Goal: Find specific page/section

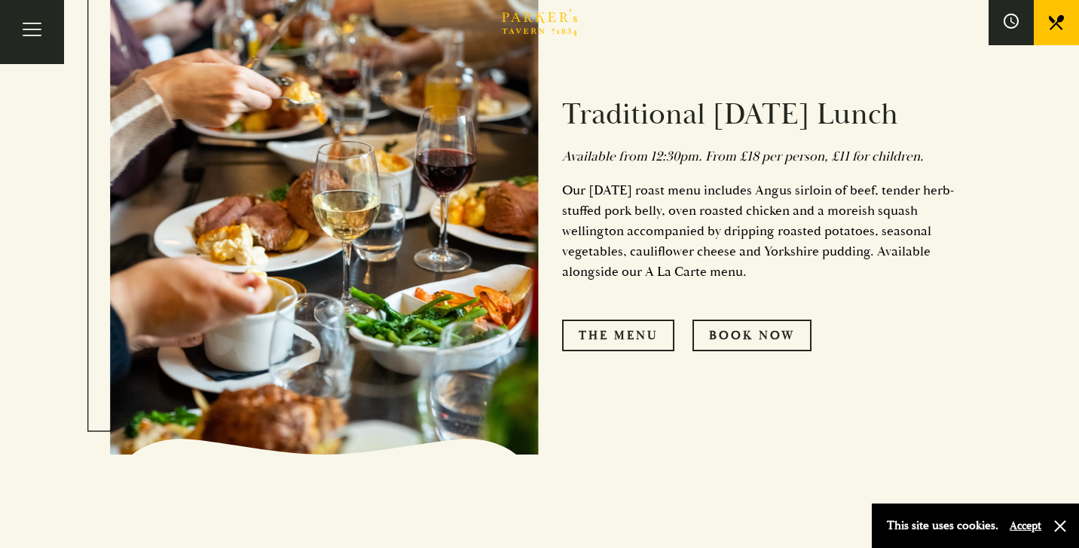
scroll to position [823, 0]
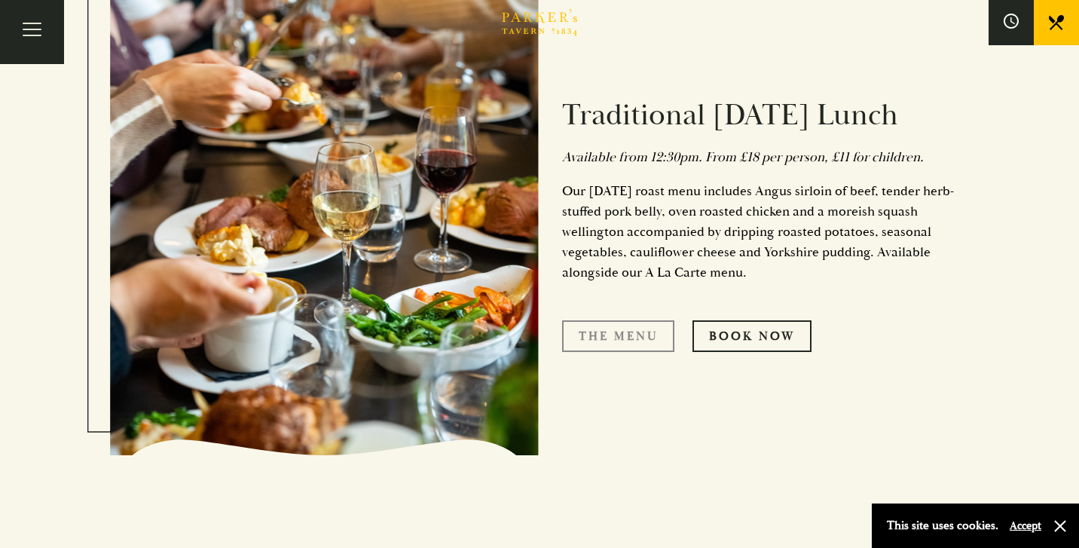
click at [606, 330] on link "The Menu" at bounding box center [618, 336] width 112 height 32
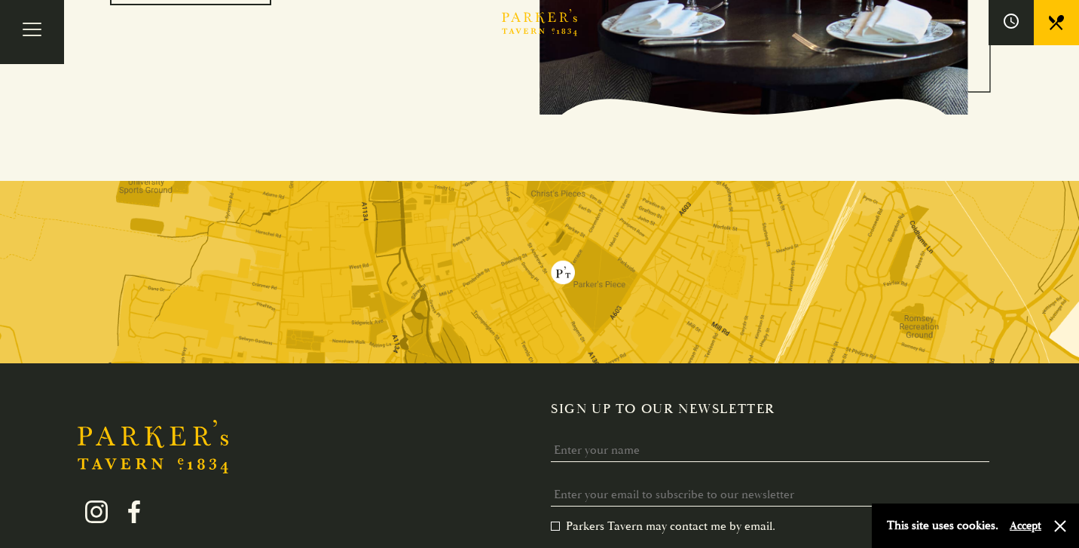
scroll to position [3027, 0]
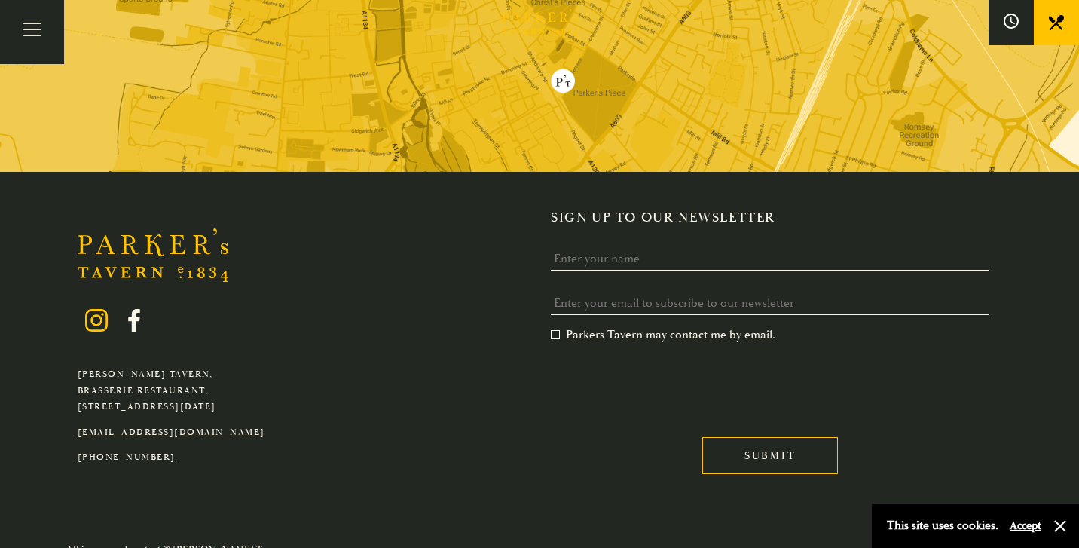
click at [91, 314] on icon at bounding box center [95, 319] width 11 height 11
